Goal: Navigation & Orientation: Find specific page/section

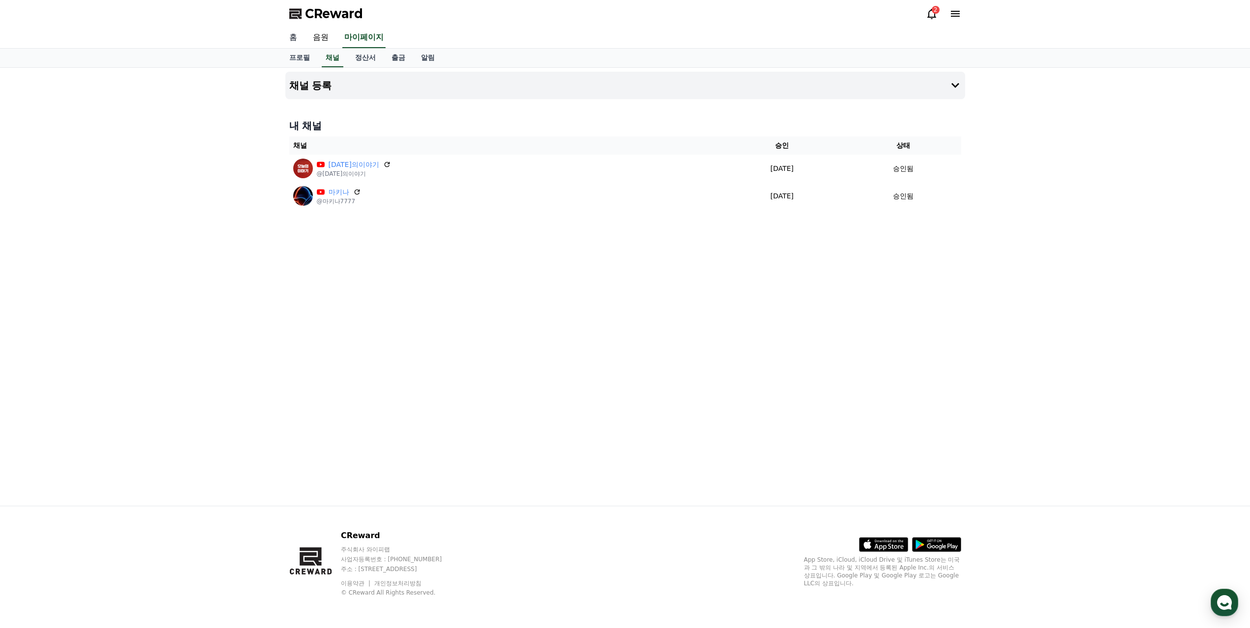
click at [296, 39] on link "홈" at bounding box center [293, 38] width 24 height 21
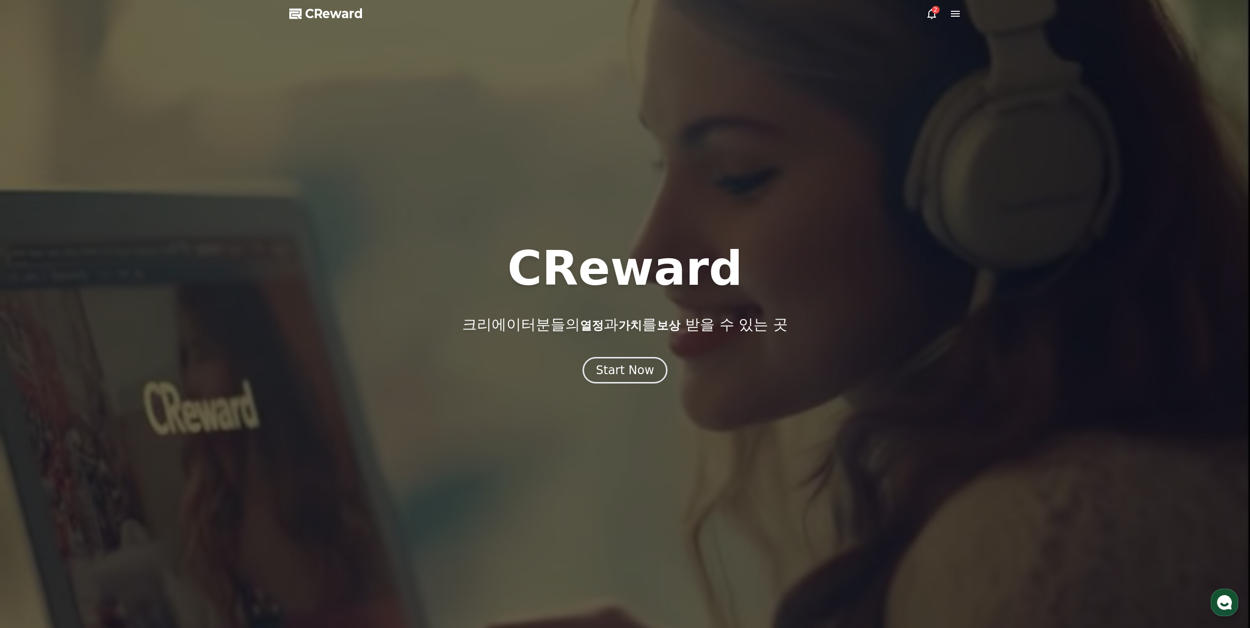
click at [930, 10] on icon at bounding box center [932, 14] width 12 height 12
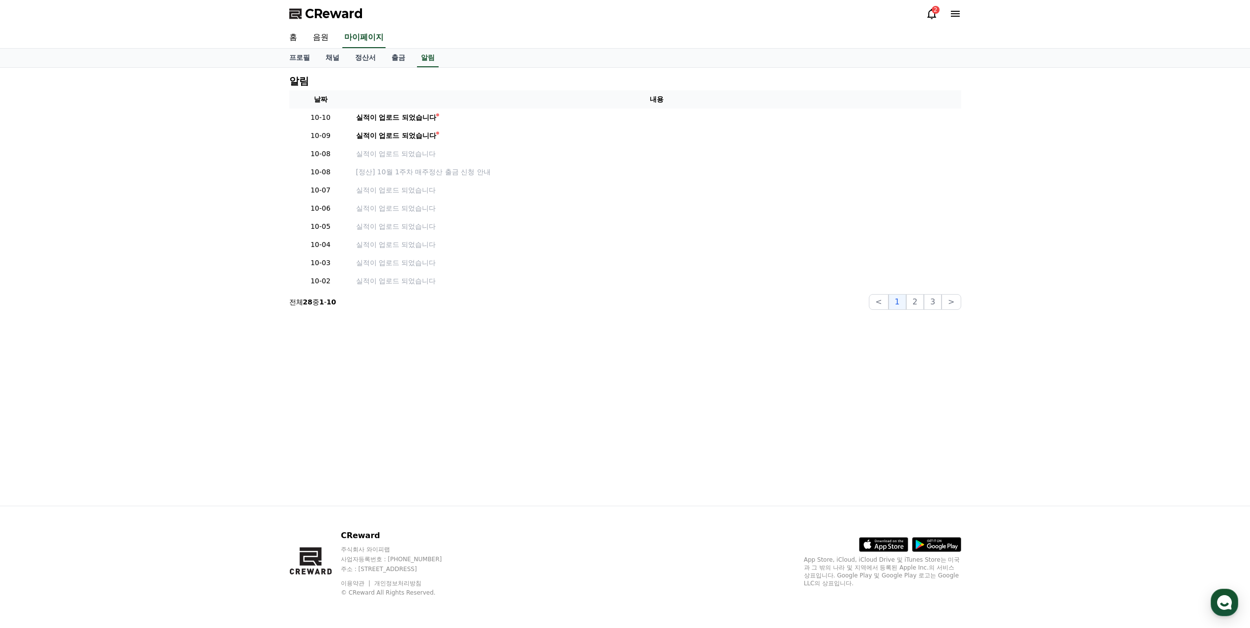
click at [933, 12] on div "2" at bounding box center [936, 10] width 8 height 8
click at [331, 37] on link "음원" at bounding box center [320, 38] width 31 height 21
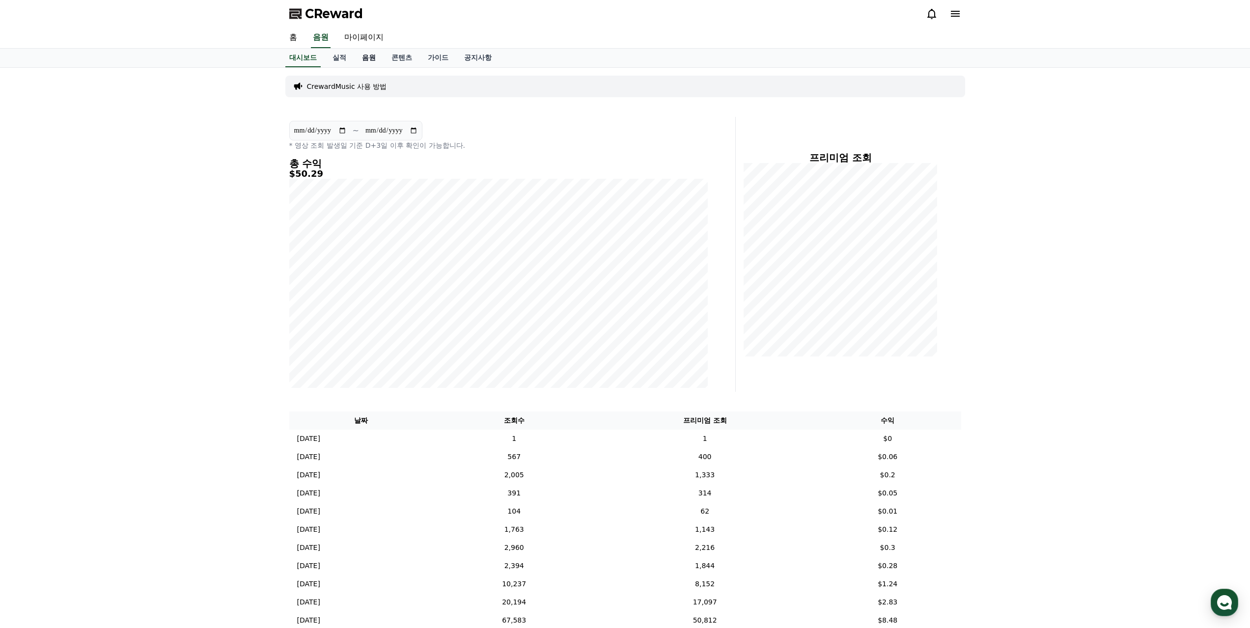
click at [370, 60] on link "음원" at bounding box center [368, 58] width 29 height 19
